Goal: Transaction & Acquisition: Book appointment/travel/reservation

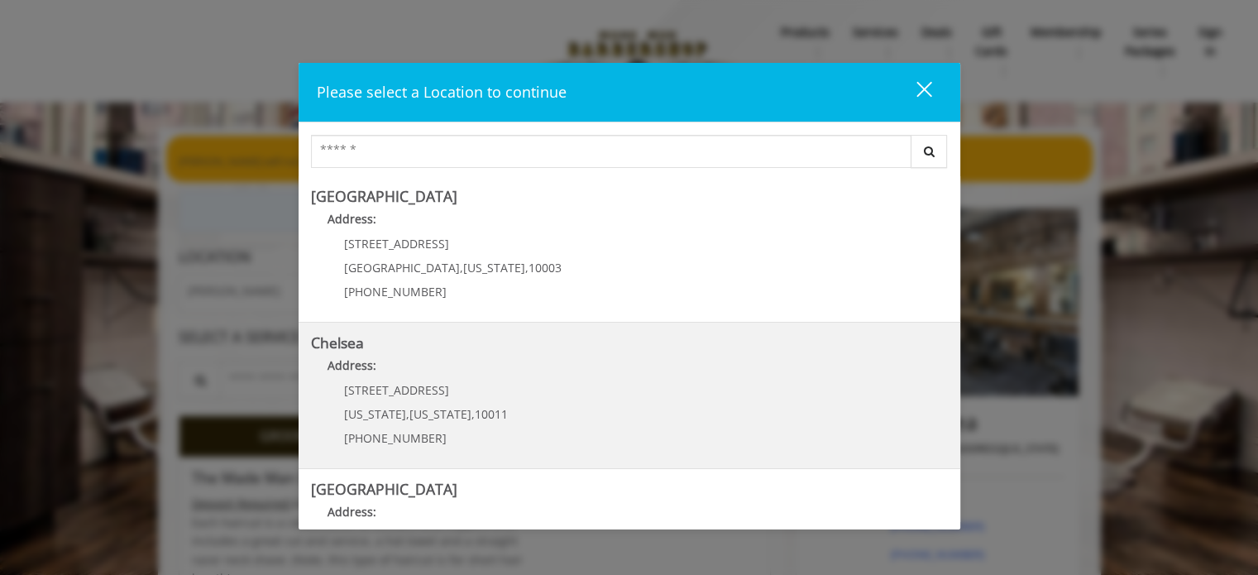
click at [395, 402] on div "[STREET_ADDRESS][US_STATE][US_STATE] (917) 639-3902" at bounding box center [413, 420] width 205 height 72
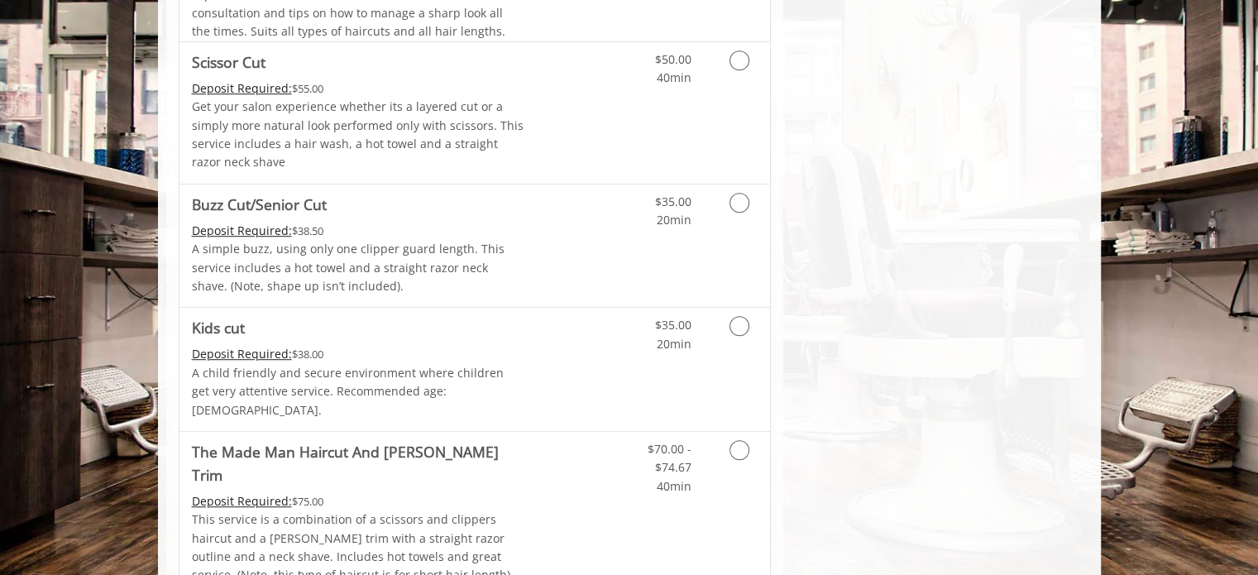
scroll to position [1079, 0]
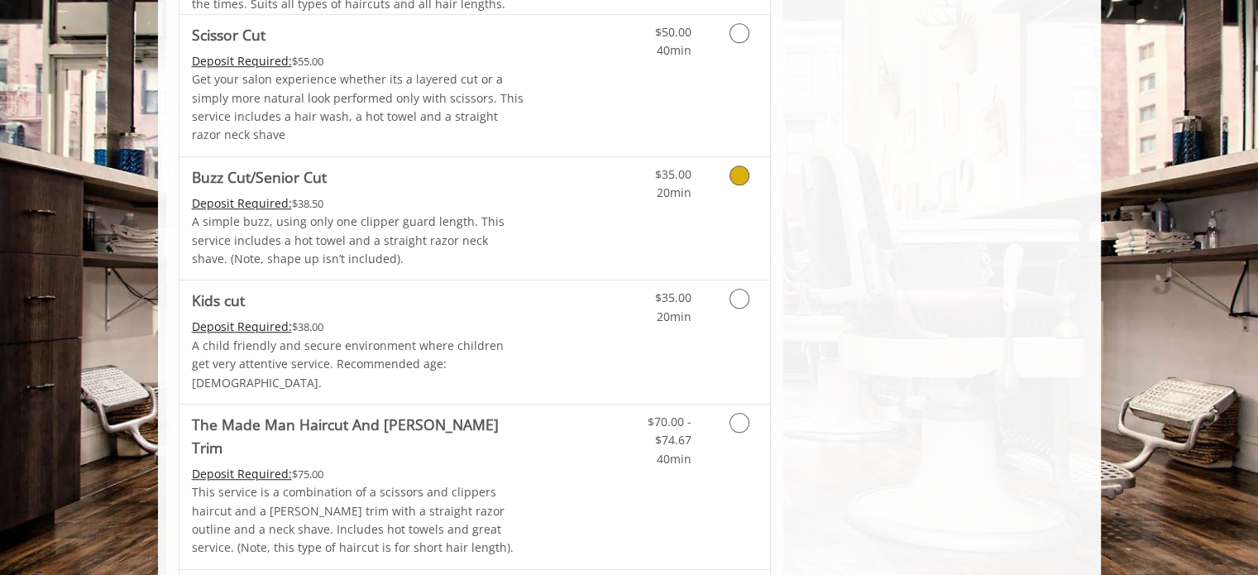
click at [735, 174] on icon "Grooming services" at bounding box center [739, 175] width 20 height 20
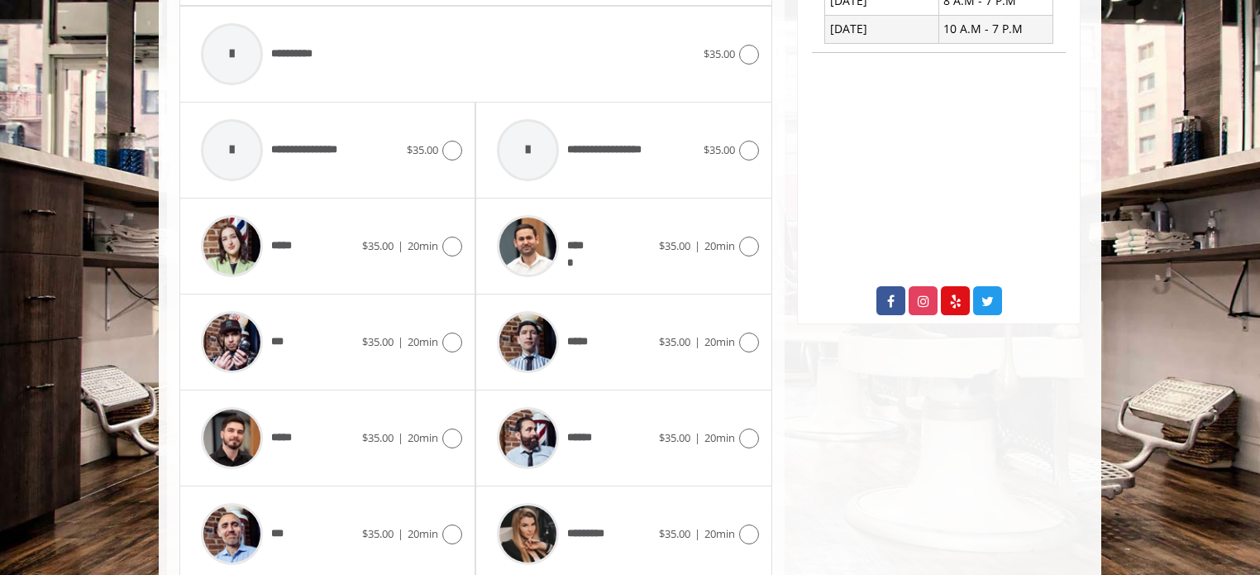
scroll to position [743, 0]
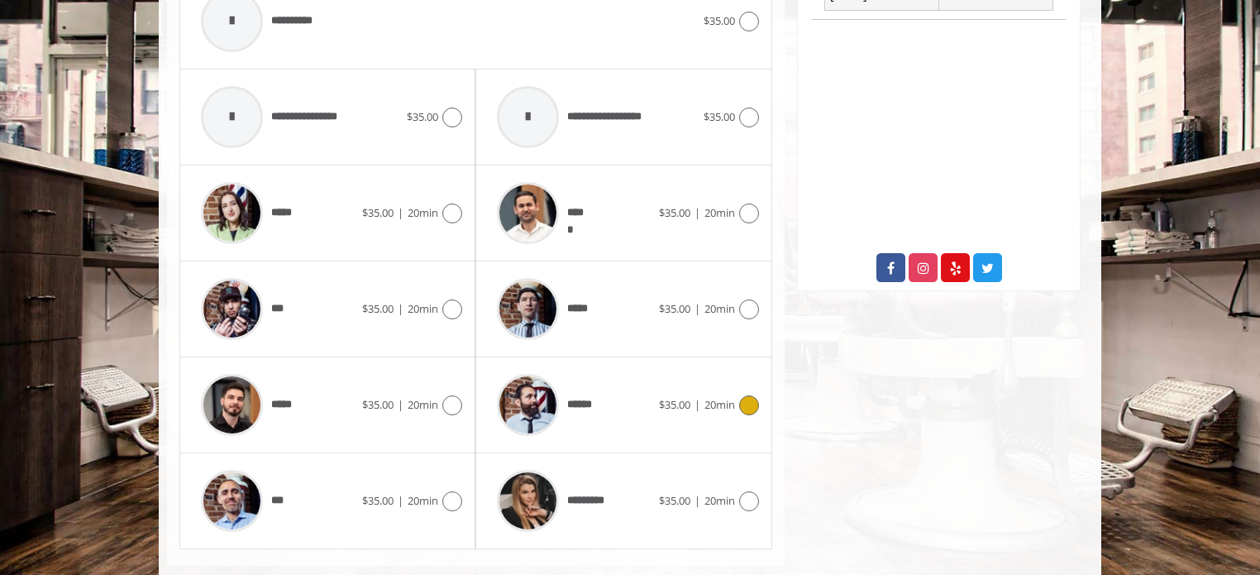
click at [747, 402] on icon at bounding box center [749, 405] width 20 height 20
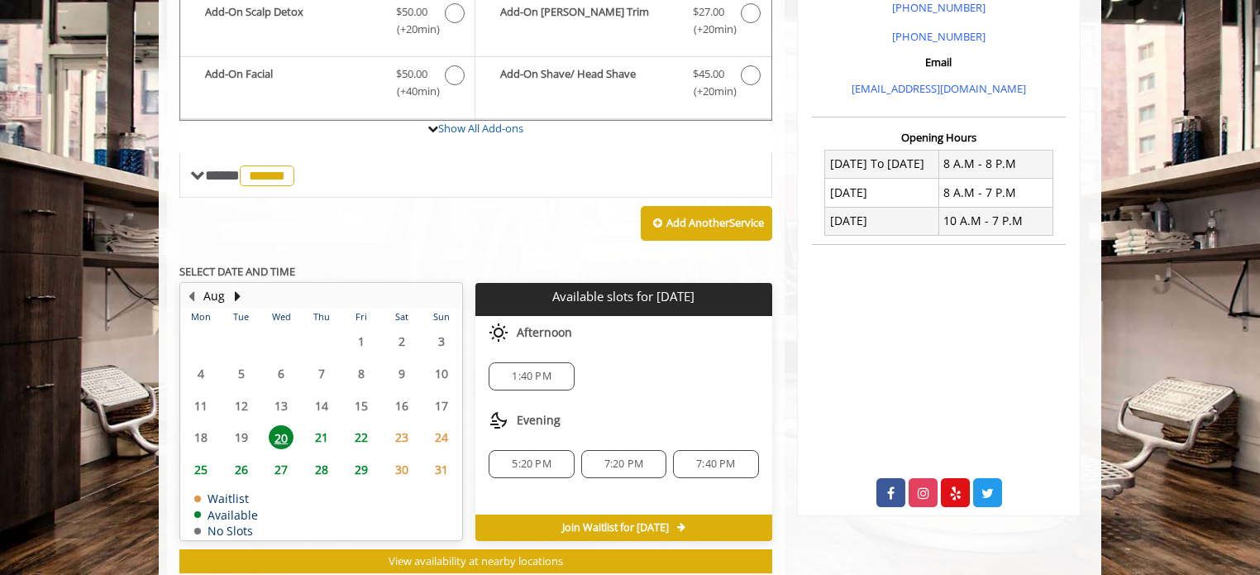
scroll to position [485, 0]
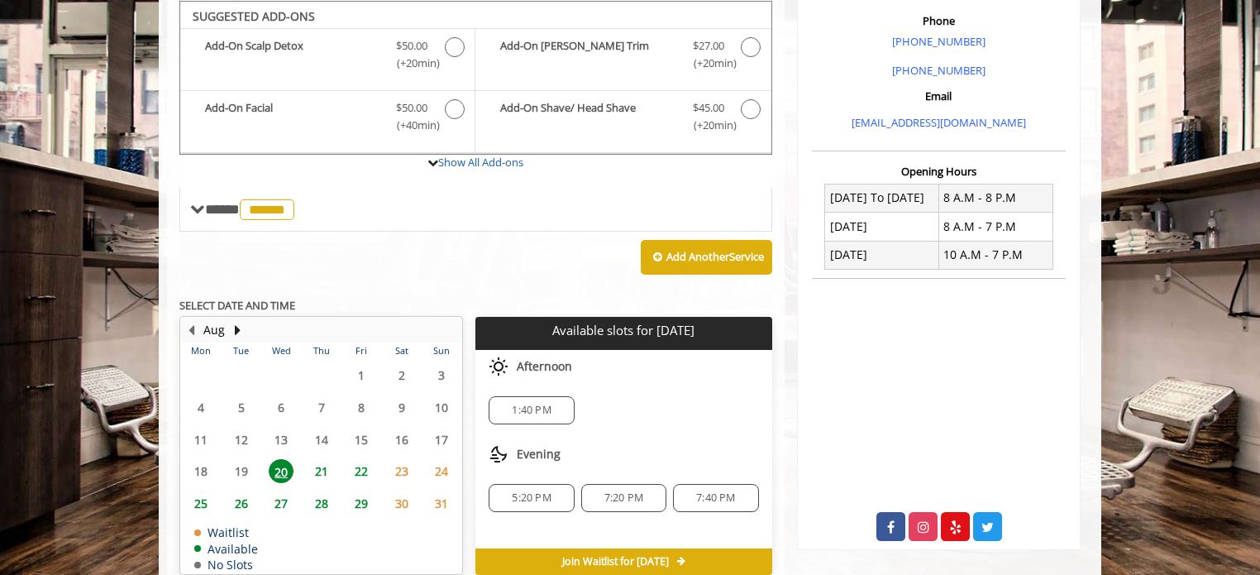
click at [359, 468] on span "22" at bounding box center [361, 471] width 25 height 24
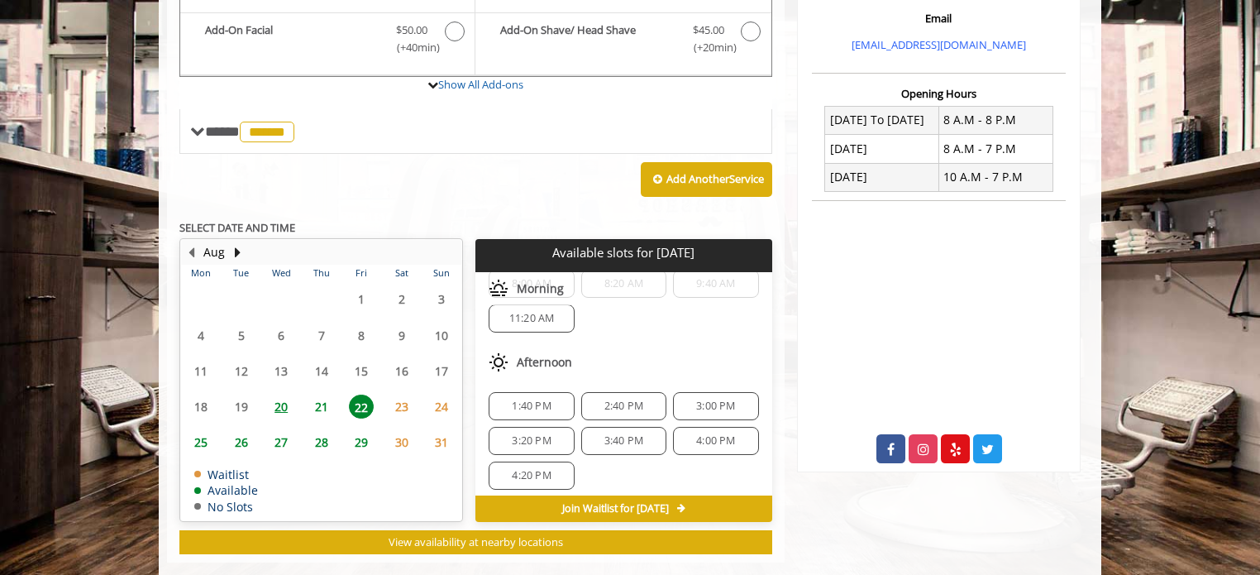
scroll to position [50, 0]
click at [517, 399] on span "1:40 PM" at bounding box center [531, 405] width 39 height 13
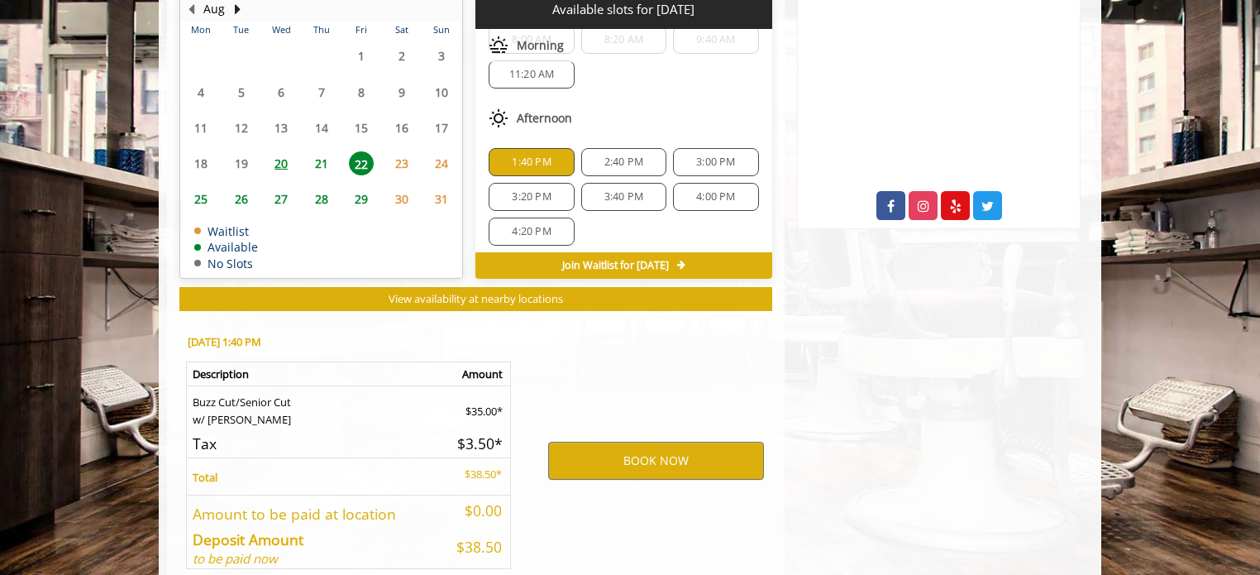
scroll to position [886, 0]
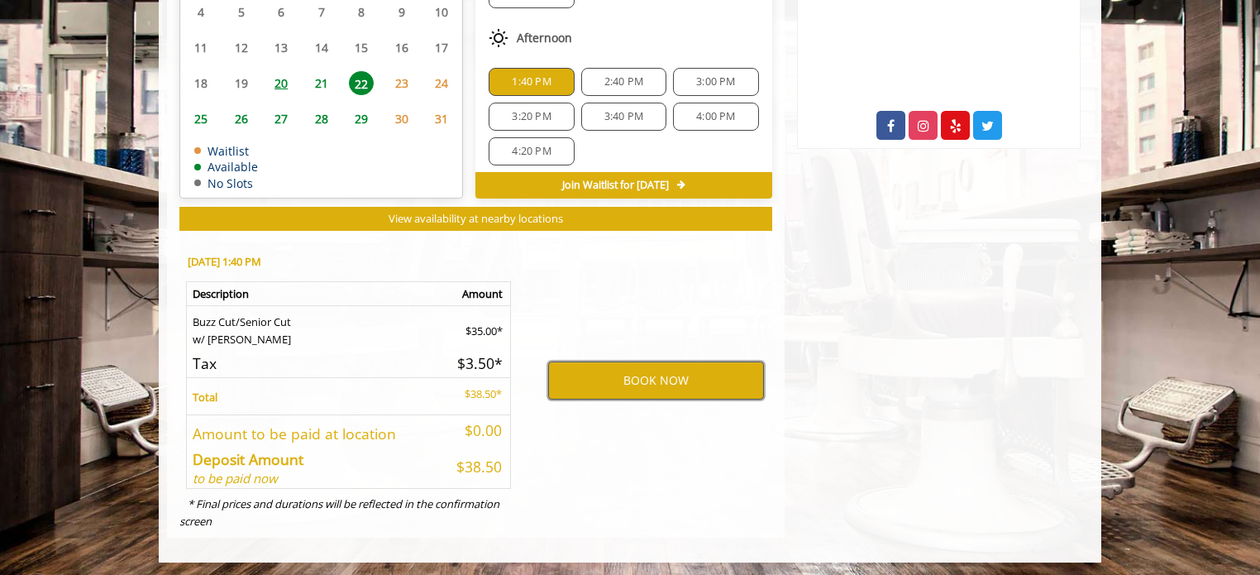
click at [591, 375] on button "BOOK NOW" at bounding box center [656, 380] width 216 height 38
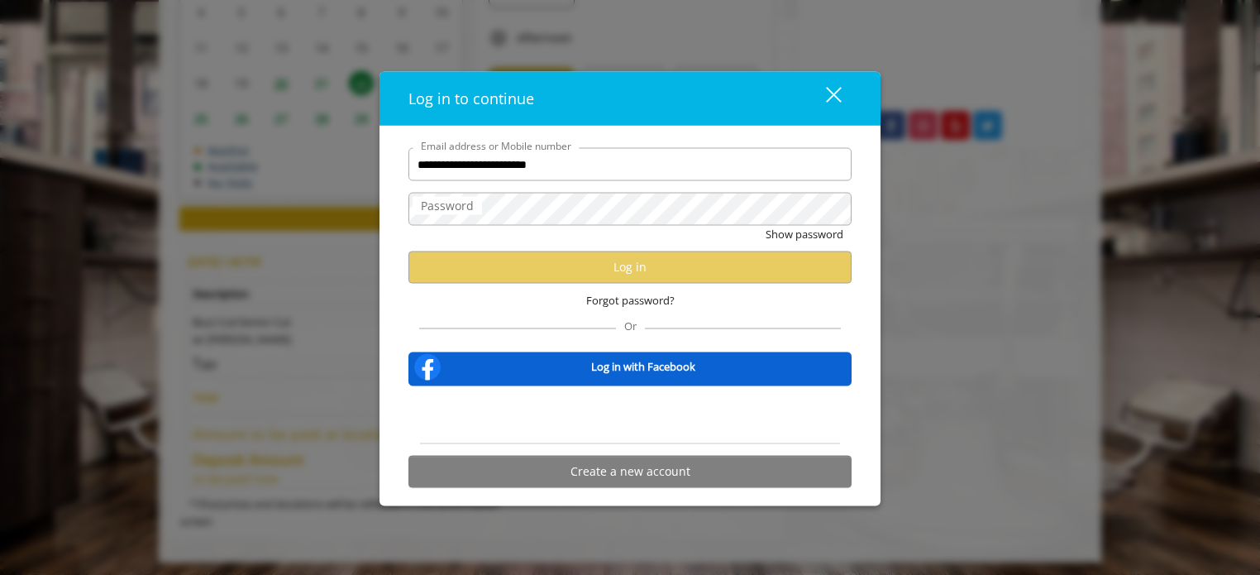
type input "**********"
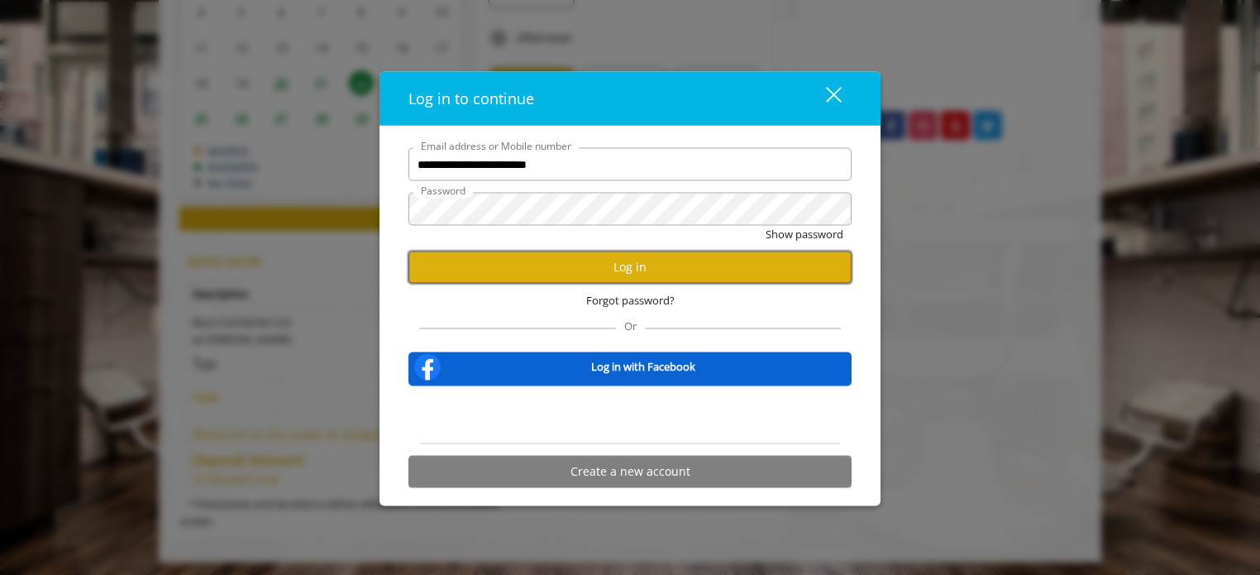
click at [573, 274] on button "Log in" at bounding box center [629, 267] width 443 height 32
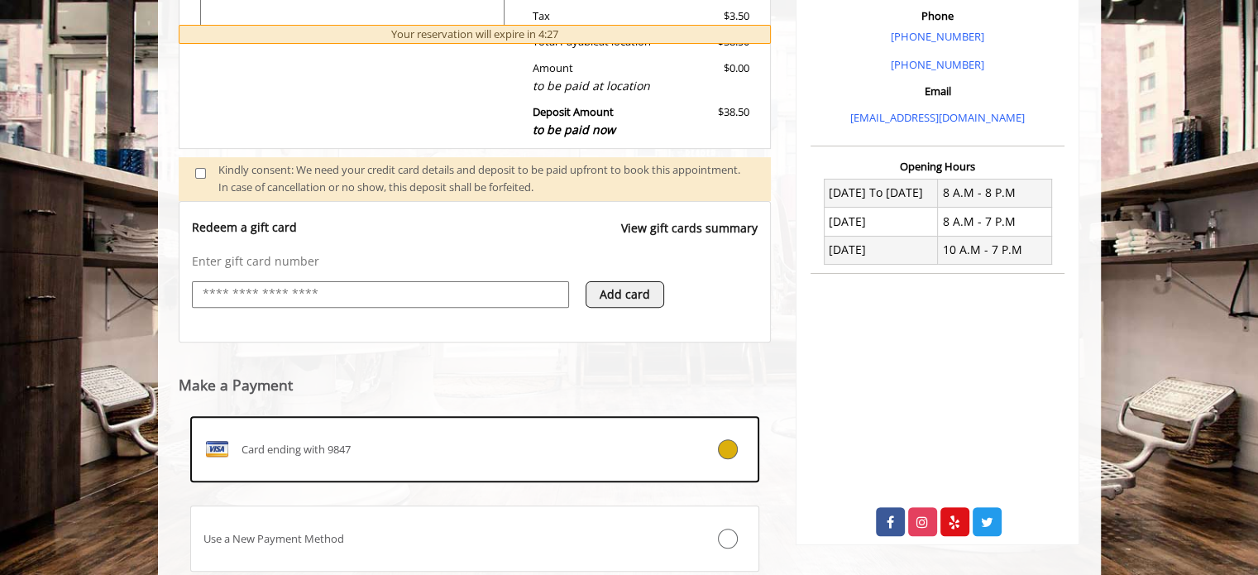
scroll to position [600, 0]
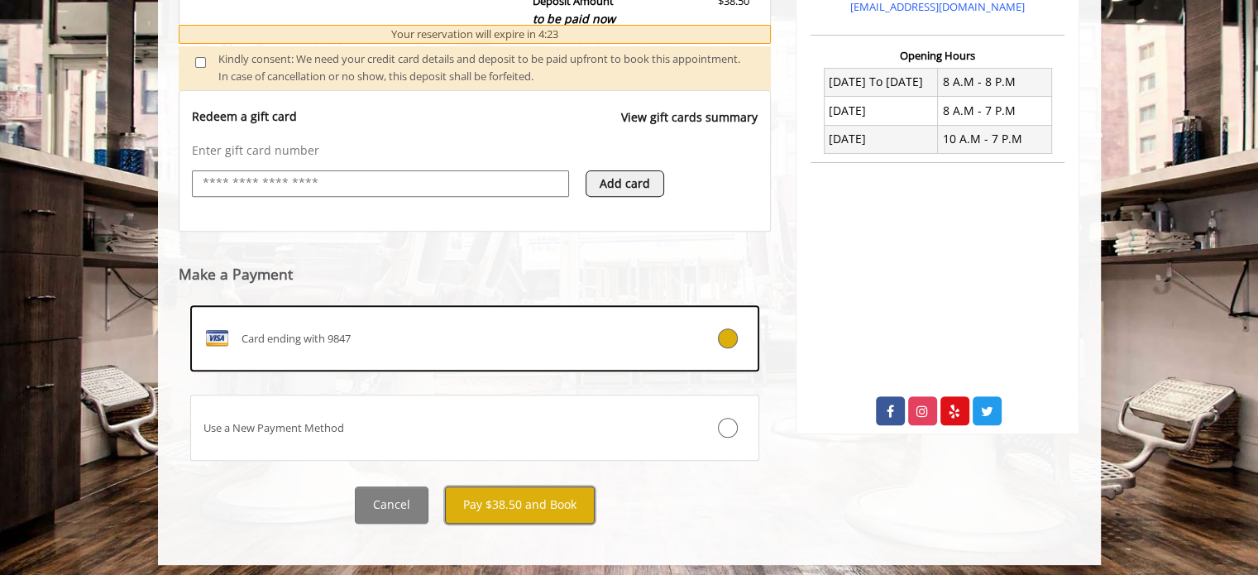
click at [523, 505] on button "Pay $38.50 and Book" at bounding box center [520, 504] width 150 height 37
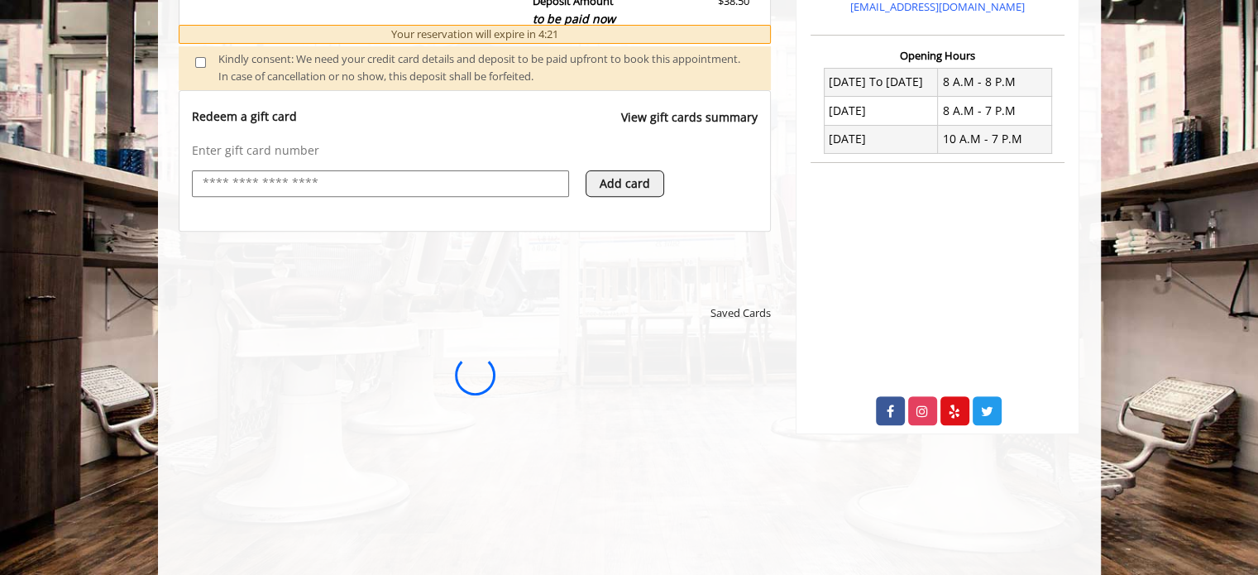
scroll to position [0, 0]
